Goal: Task Accomplishment & Management: Complete application form

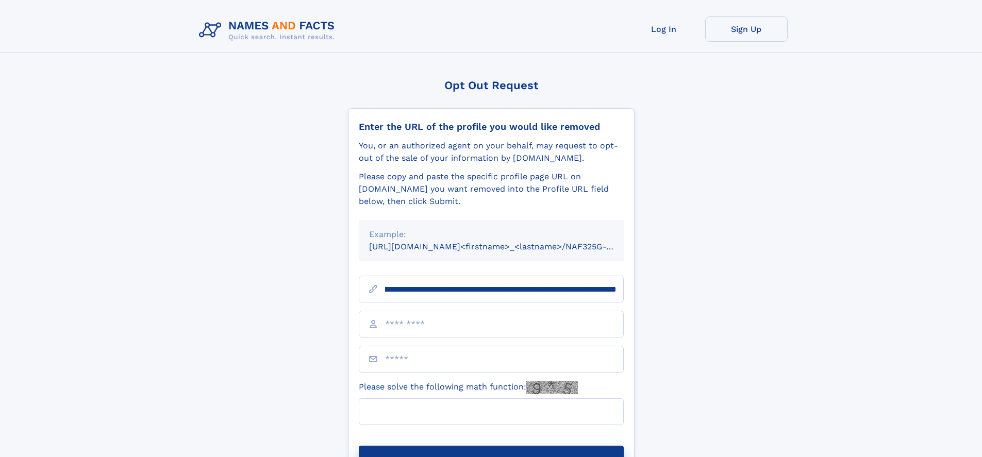
scroll to position [0, 116]
type input "**********"
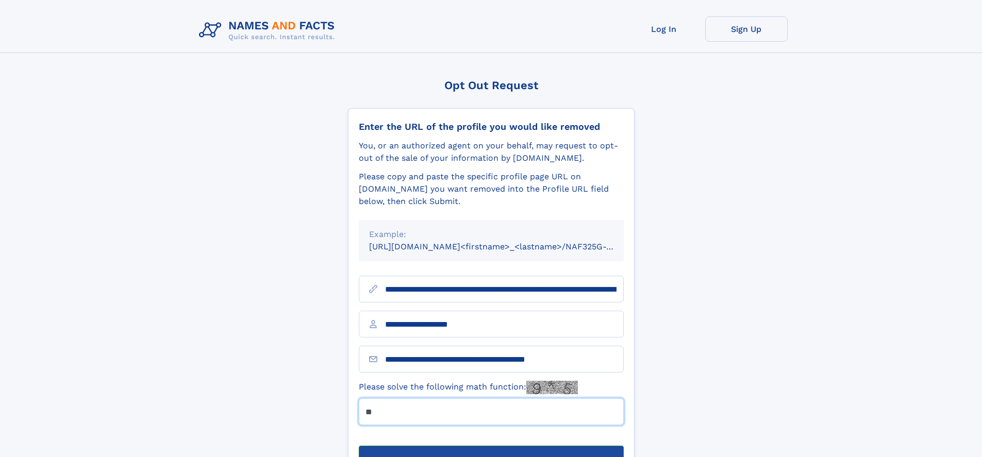
type input "**"
click at [491, 446] on button "Submit Opt Out Request" at bounding box center [491, 462] width 265 height 33
